Goal: Task Accomplishment & Management: Manage account settings

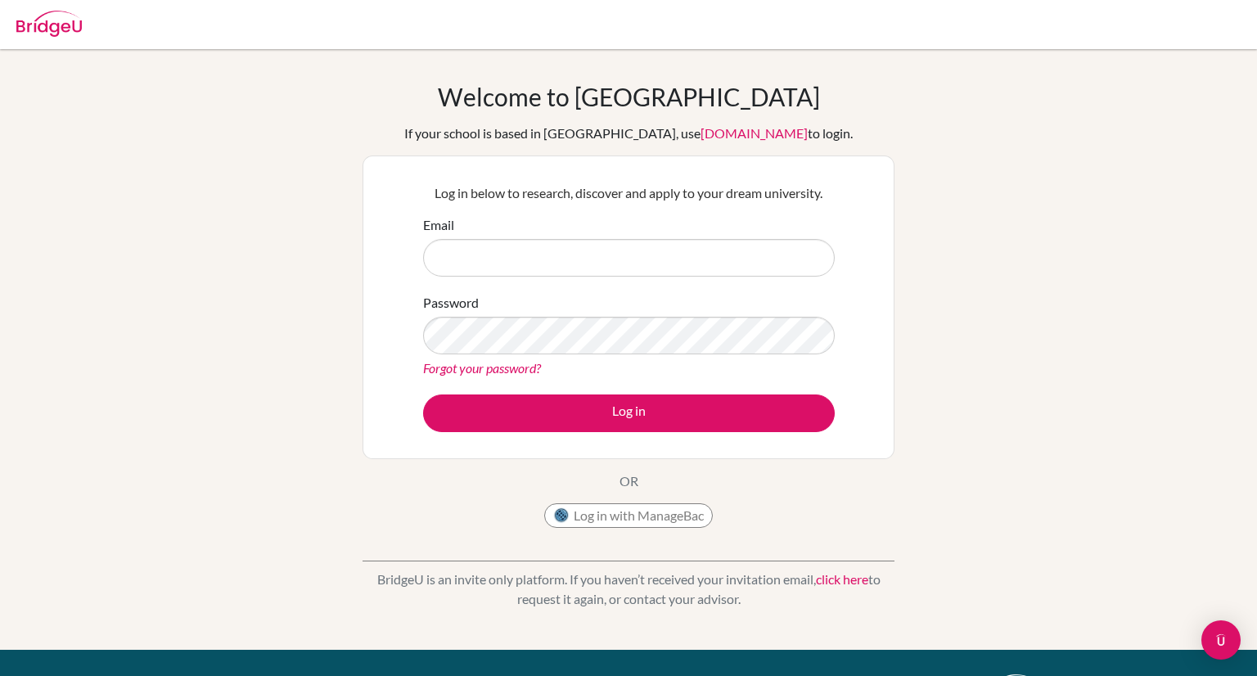
click at [496, 366] on link "Forgot your password?" at bounding box center [482, 368] width 118 height 16
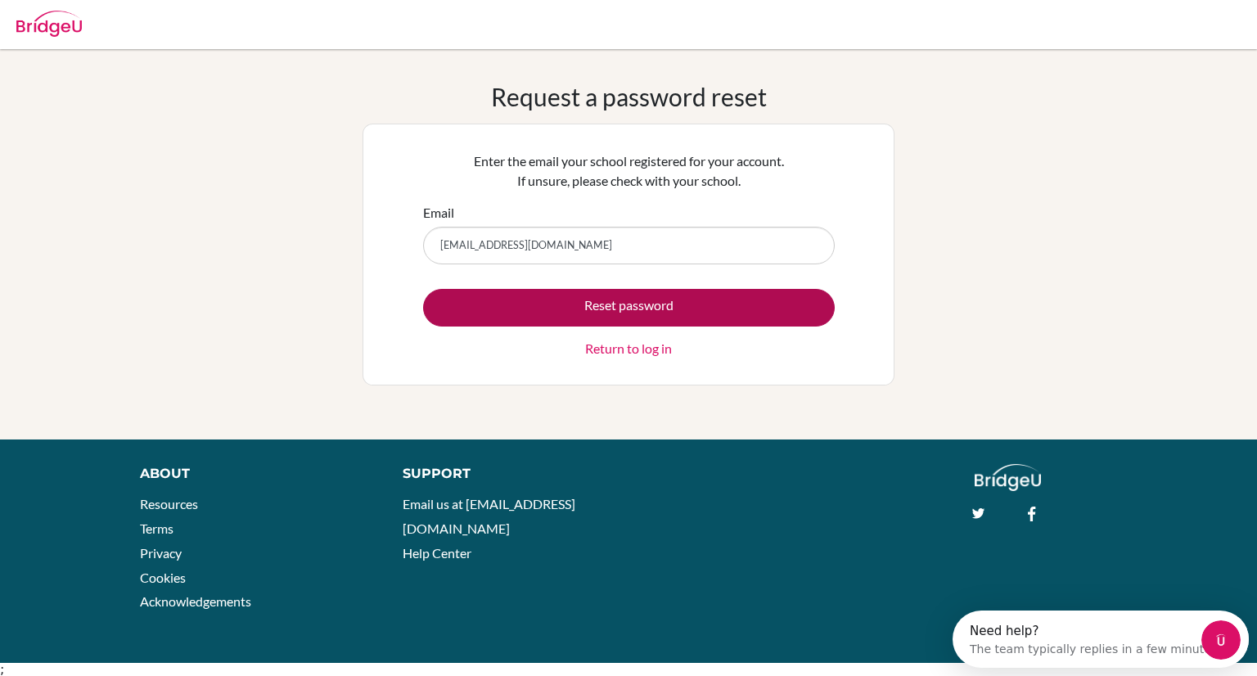
type input "counselor@aisz.hr"
click at [632, 307] on button "Reset password" at bounding box center [629, 308] width 412 height 38
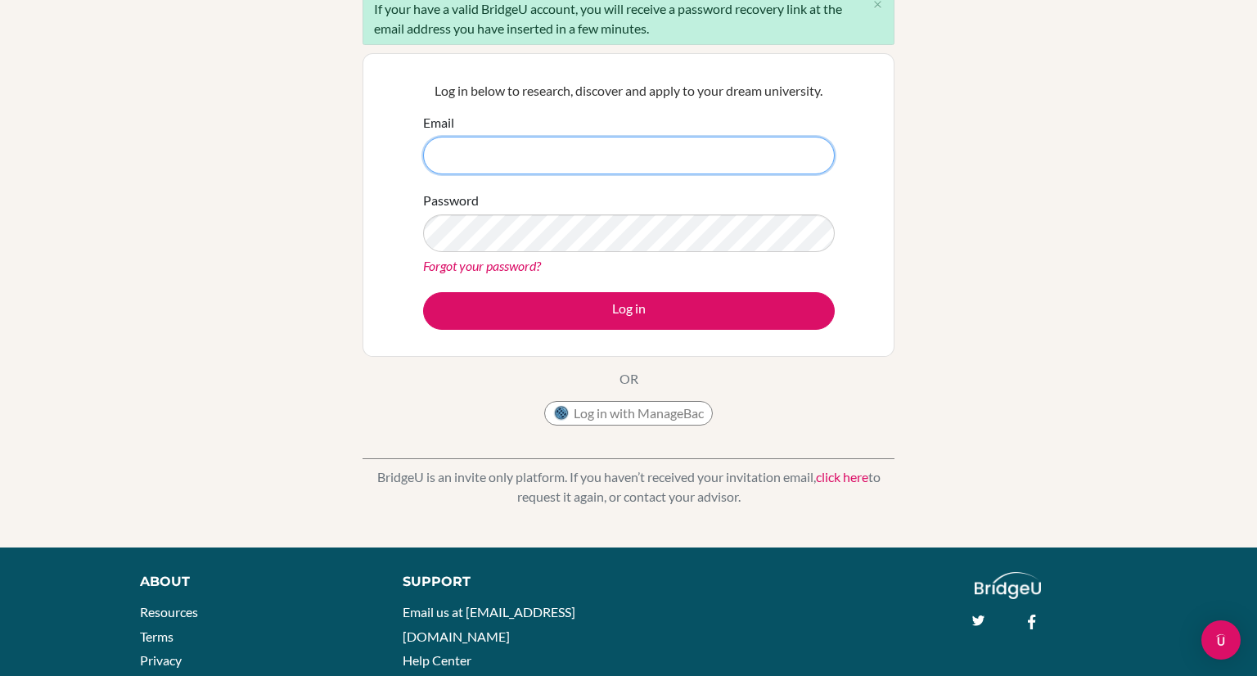
scroll to position [164, 0]
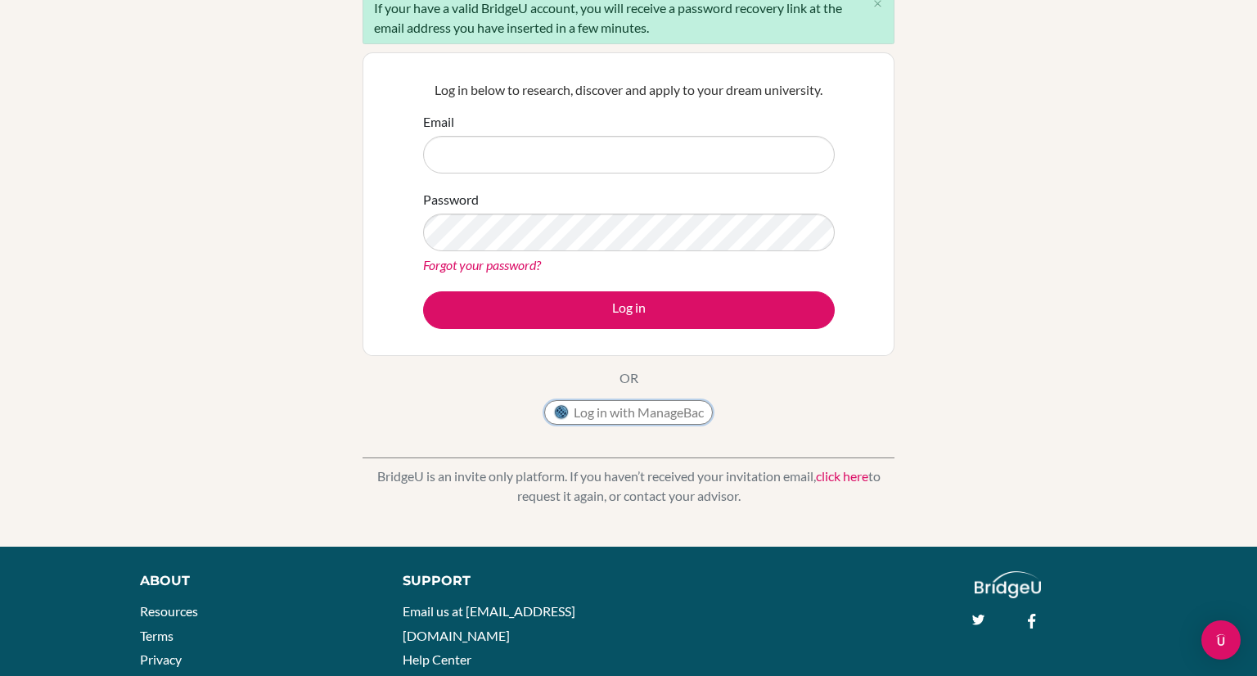
click at [661, 412] on button "Log in with ManageBac" at bounding box center [628, 412] width 169 height 25
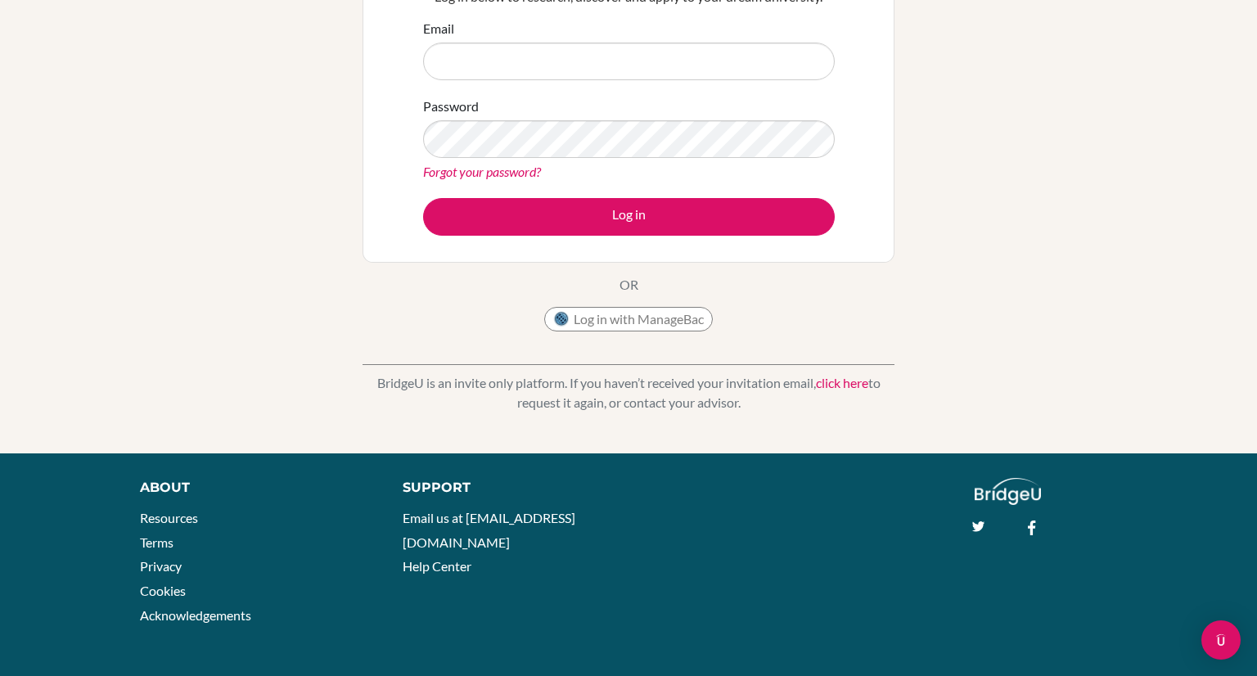
scroll to position [253, 0]
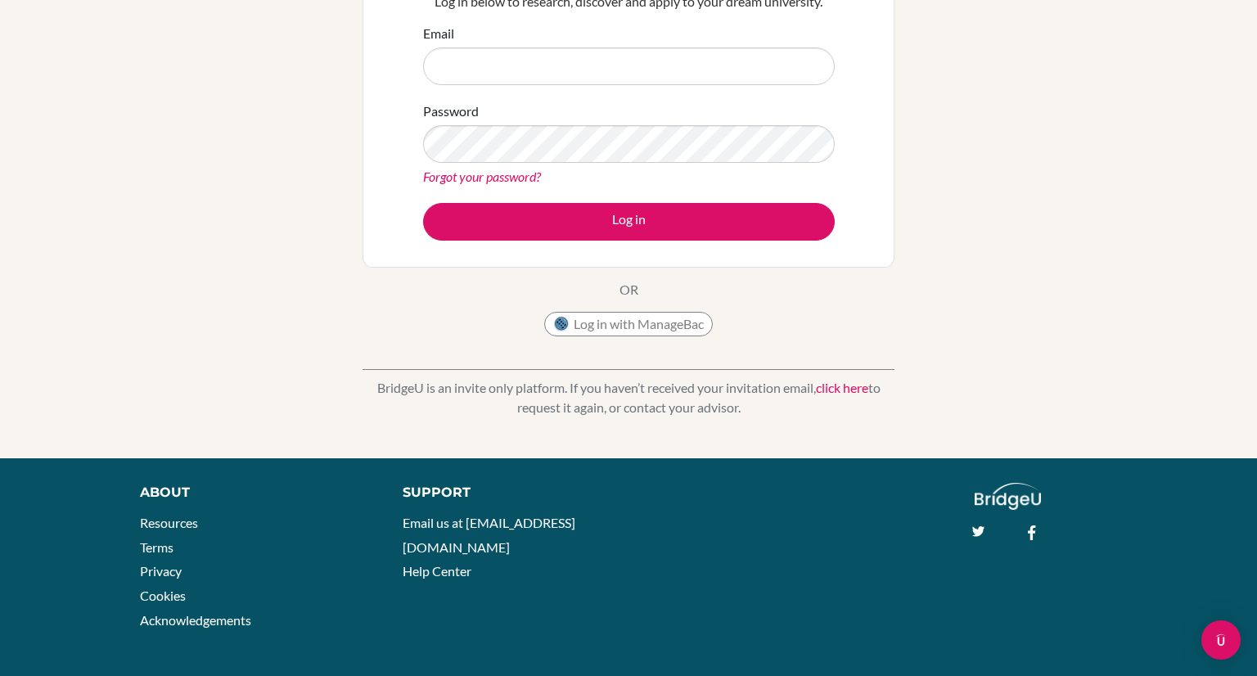
click at [844, 382] on link "click here" at bounding box center [842, 388] width 52 height 16
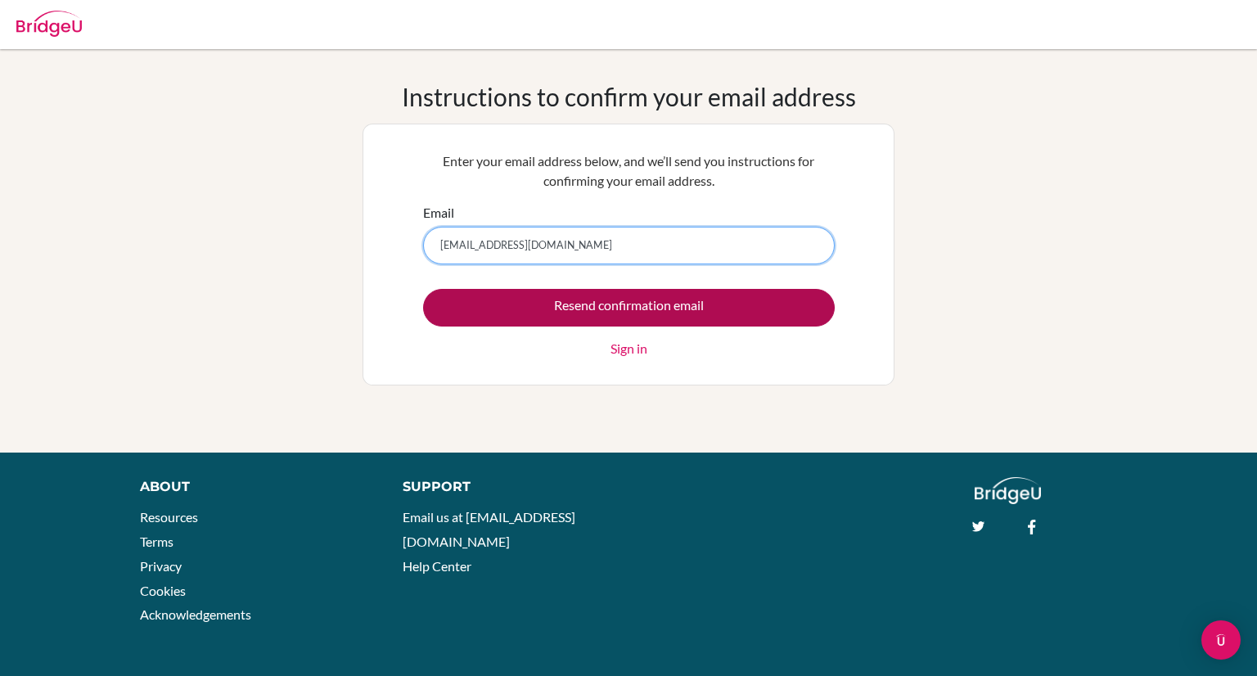
type input "counselor@aisz.hr"
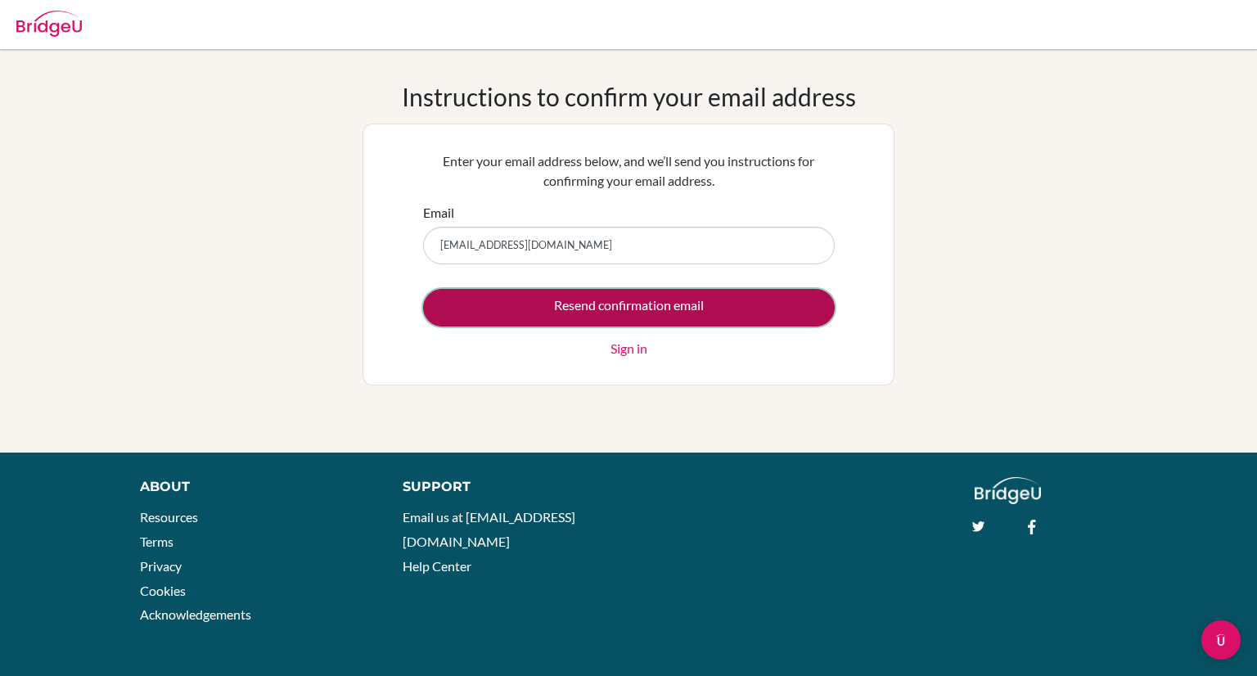
click at [594, 311] on input "Resend confirmation email" at bounding box center [629, 308] width 412 height 38
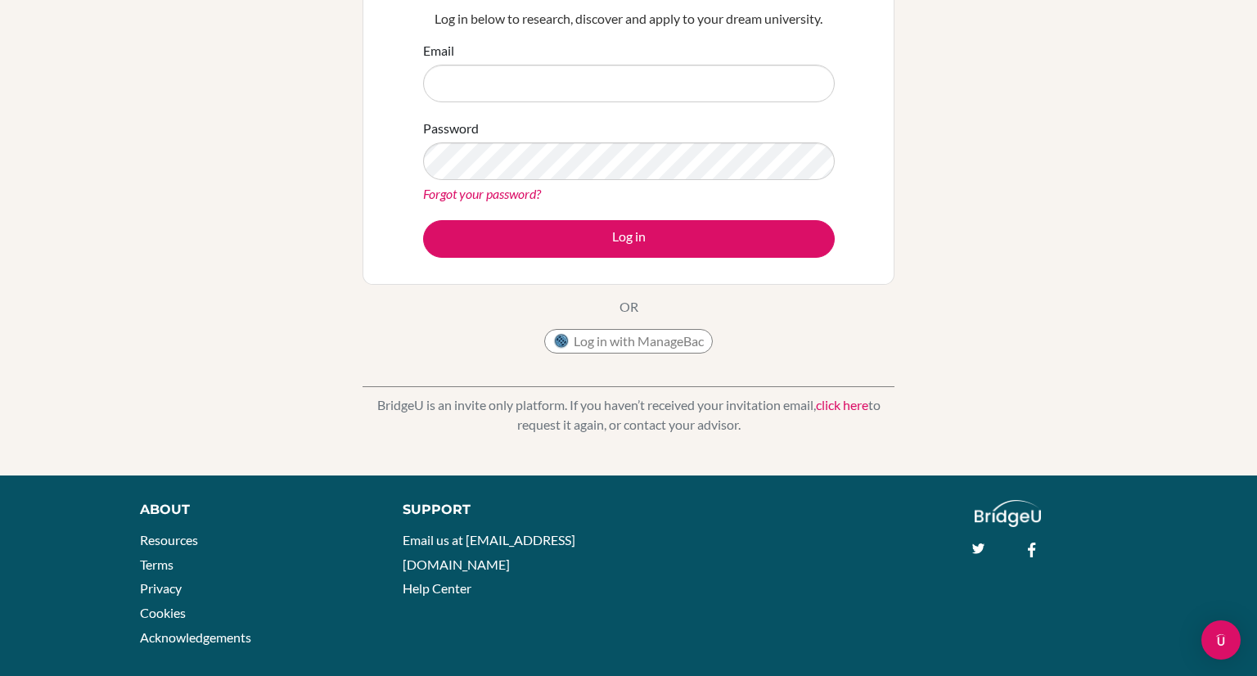
scroll to position [236, 0]
click at [427, 580] on link "Help Center" at bounding box center [437, 588] width 69 height 16
